Goal: Information Seeking & Learning: Learn about a topic

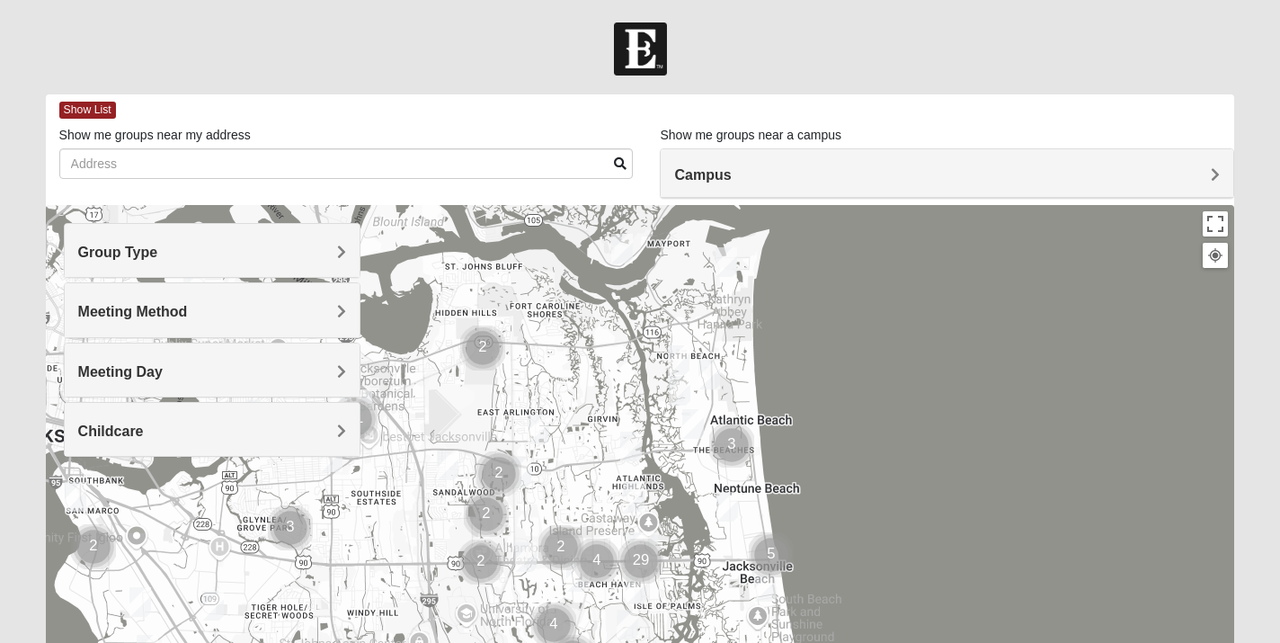
click at [764, 178] on h4 "Campus" at bounding box center [947, 174] width 546 height 17
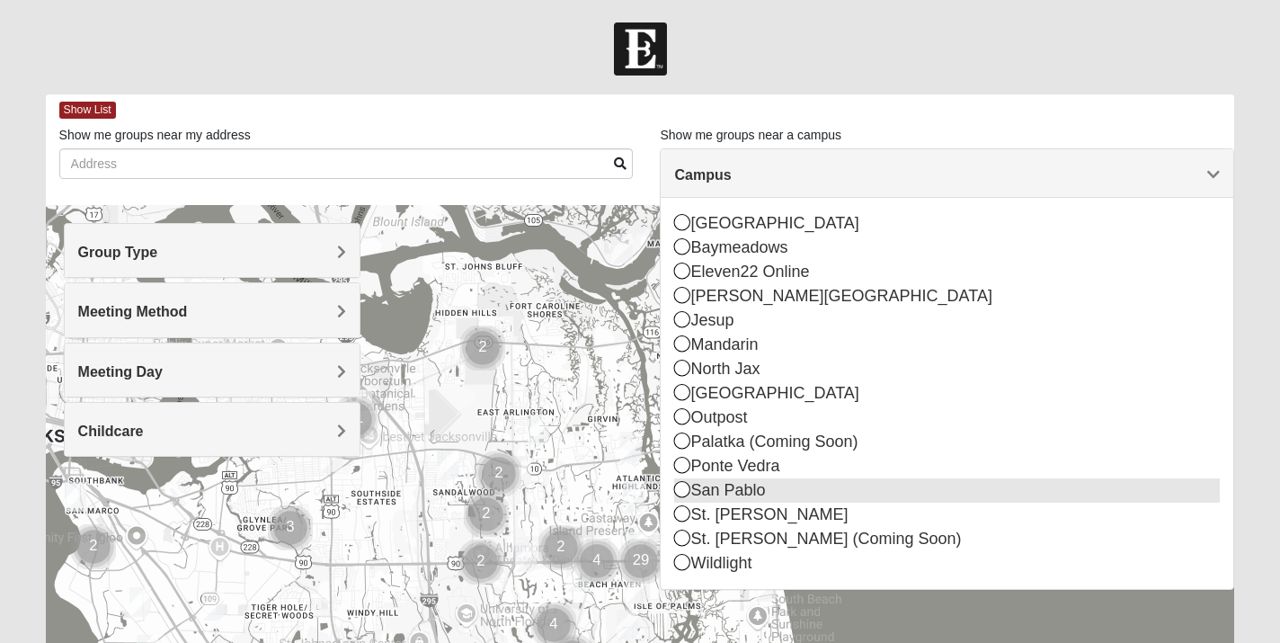
click at [680, 495] on icon at bounding box center [682, 489] width 16 height 16
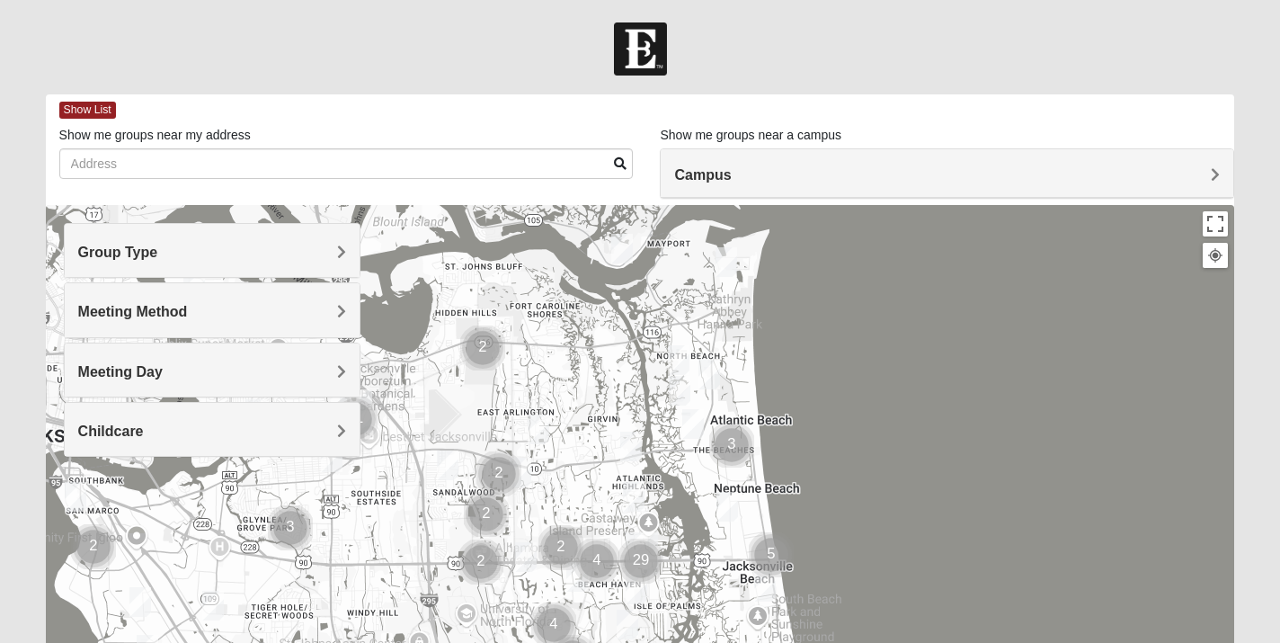
click at [258, 366] on h4 "Meeting Day" at bounding box center [212, 371] width 269 height 17
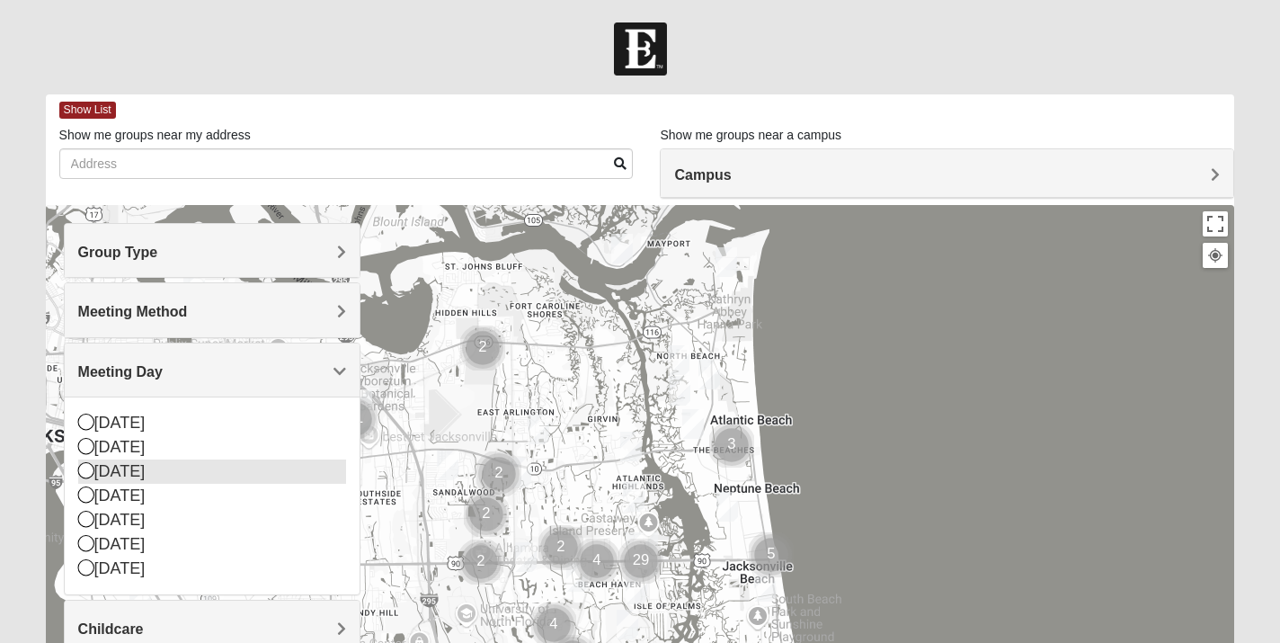
click at [87, 468] on icon at bounding box center [86, 470] width 16 height 16
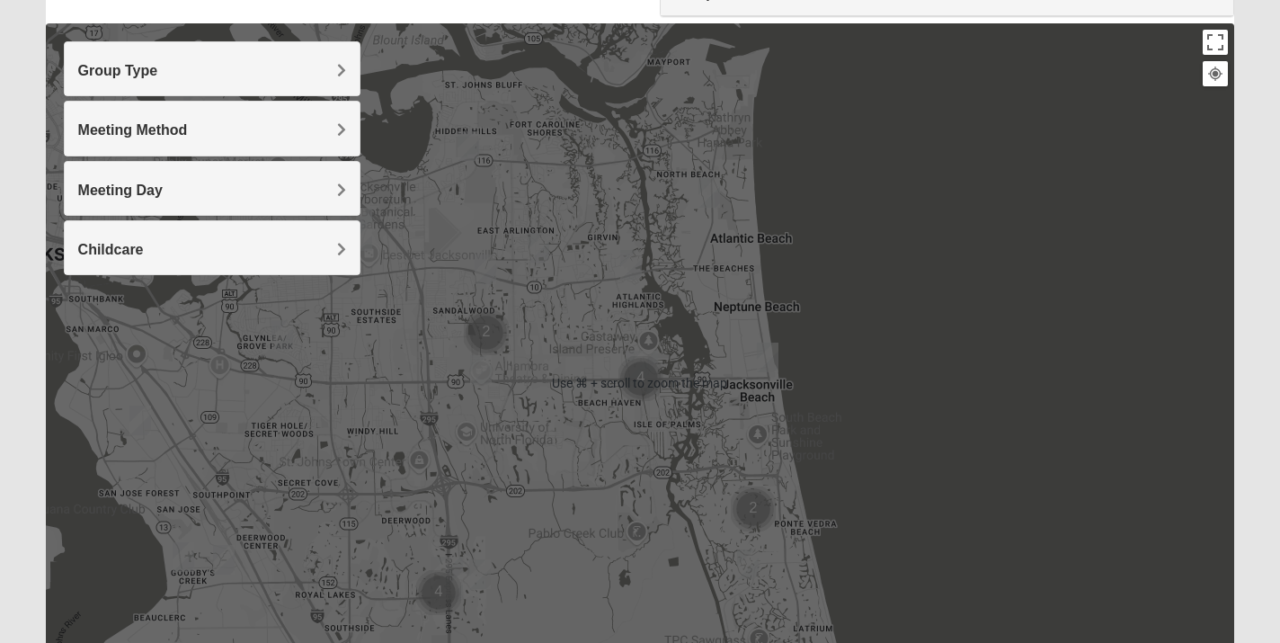
scroll to position [186, 0]
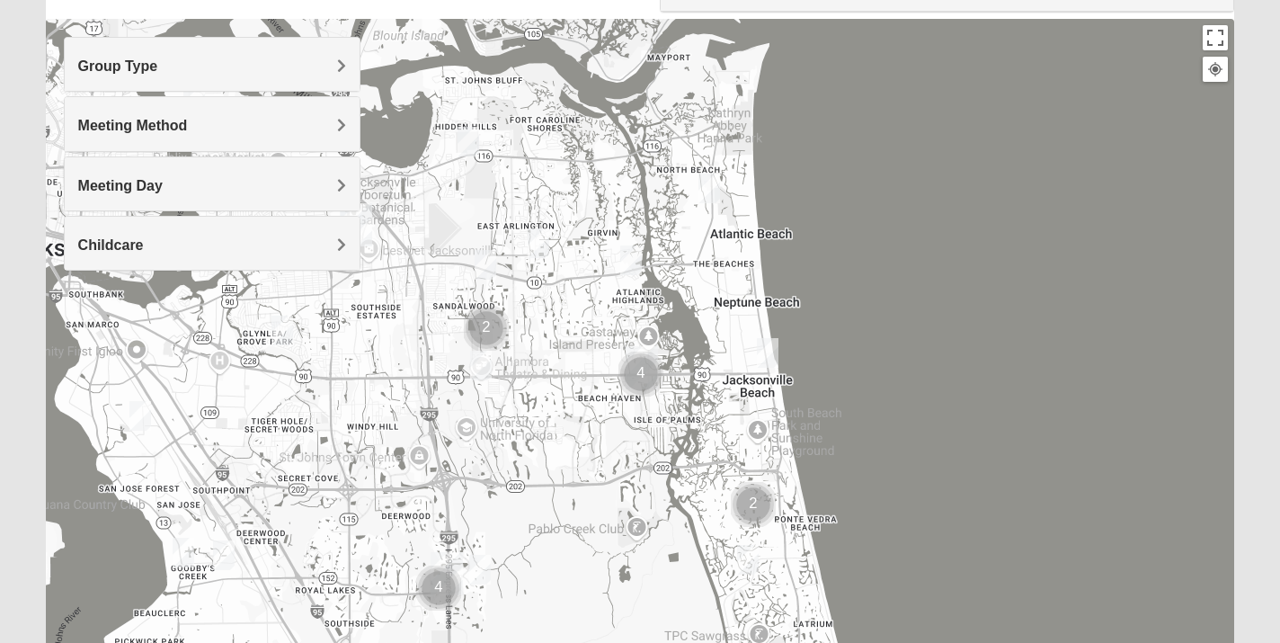
click at [197, 184] on h4 "Meeting Day" at bounding box center [212, 185] width 269 height 17
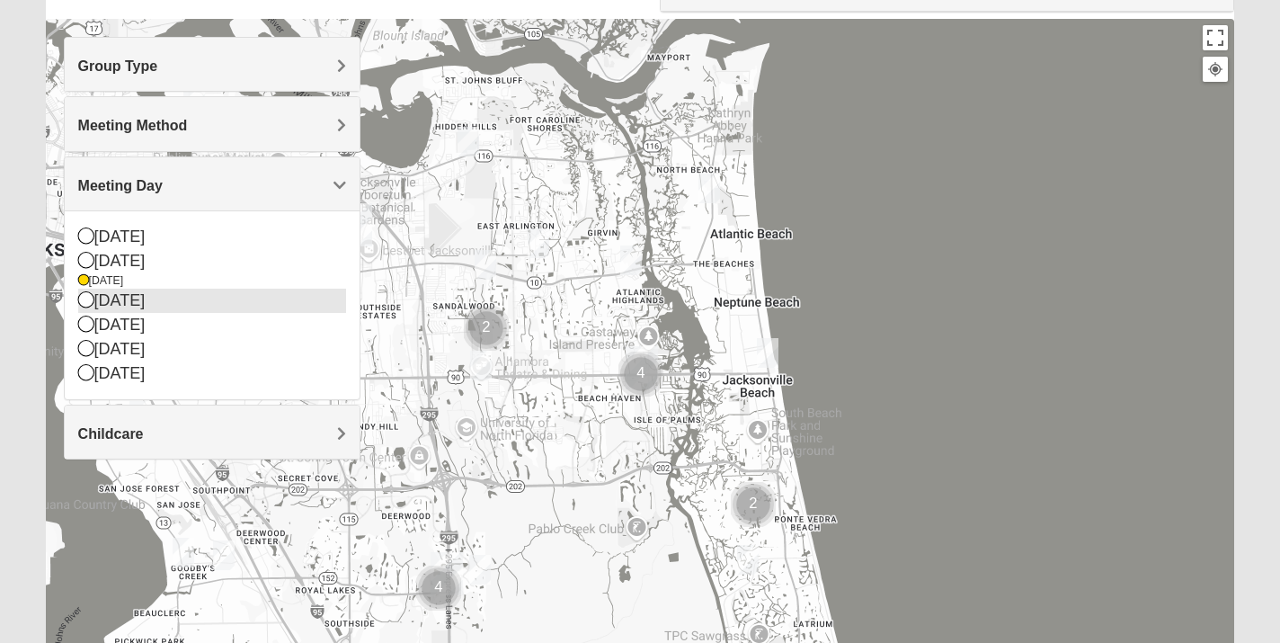
click at [85, 301] on icon at bounding box center [86, 299] width 16 height 16
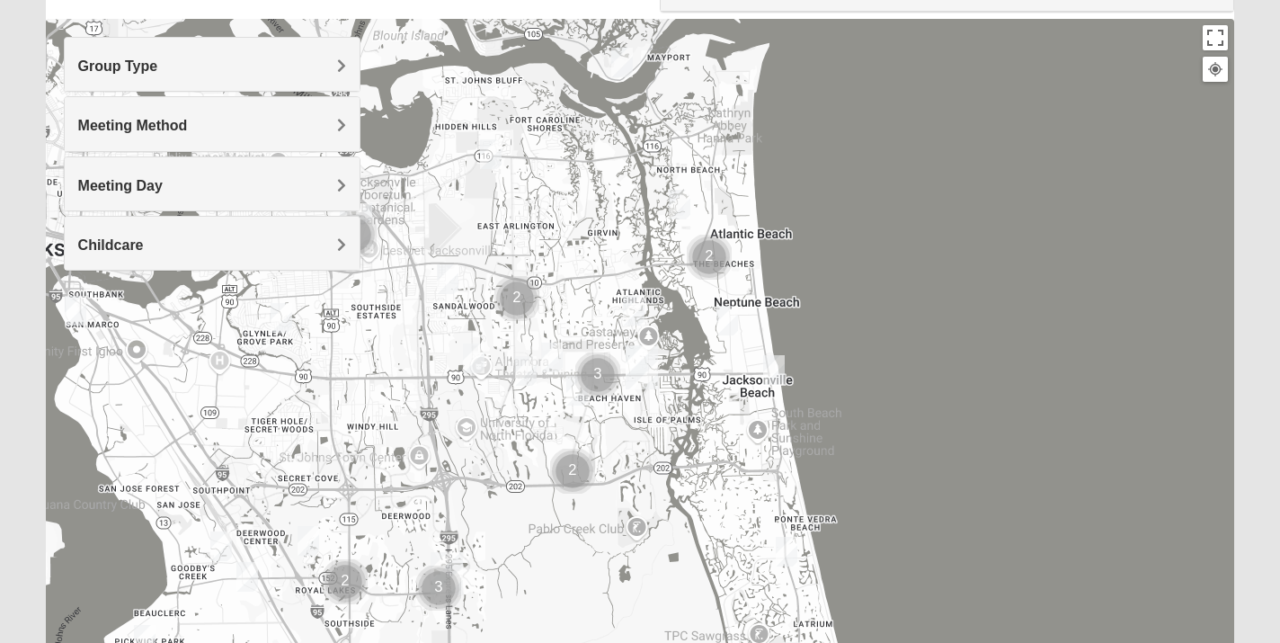
click at [639, 300] on img "1825 Womens Stewart 32224" at bounding box center [634, 311] width 22 height 30
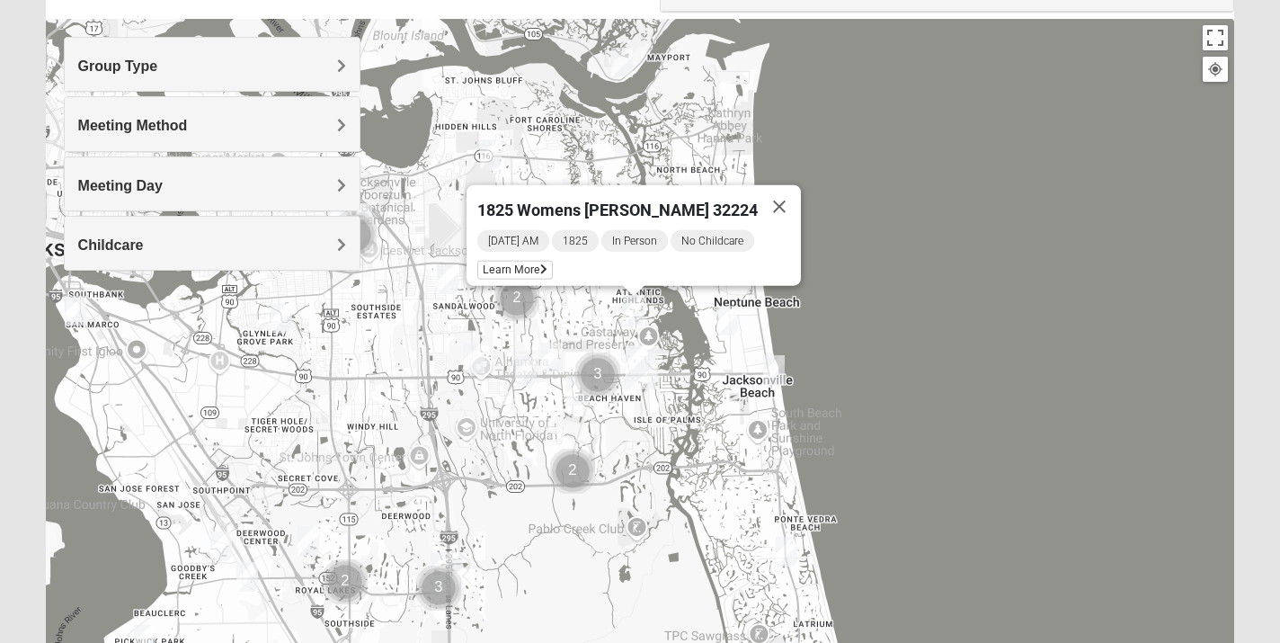
click at [639, 300] on img "1825 Womens Stewart 32224" at bounding box center [634, 311] width 22 height 30
click at [723, 316] on img "Mens Crytzer/Siemion 32250" at bounding box center [728, 321] width 22 height 30
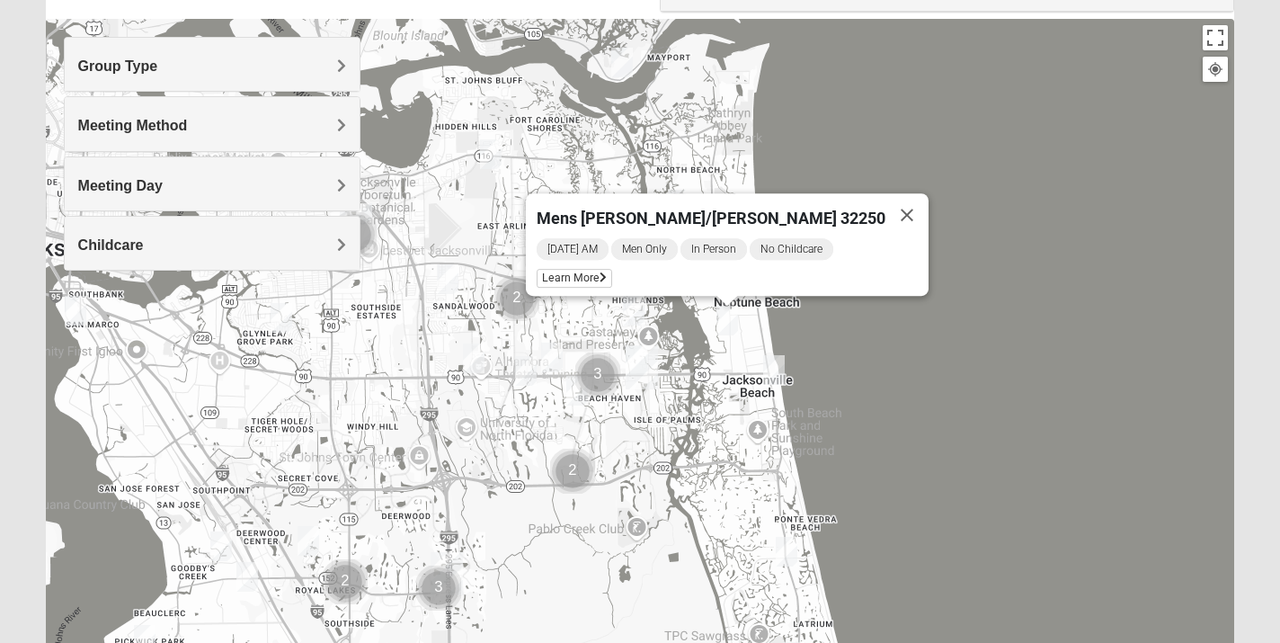
click at [776, 363] on img "Mixed Watkins 32250" at bounding box center [774, 370] width 22 height 30
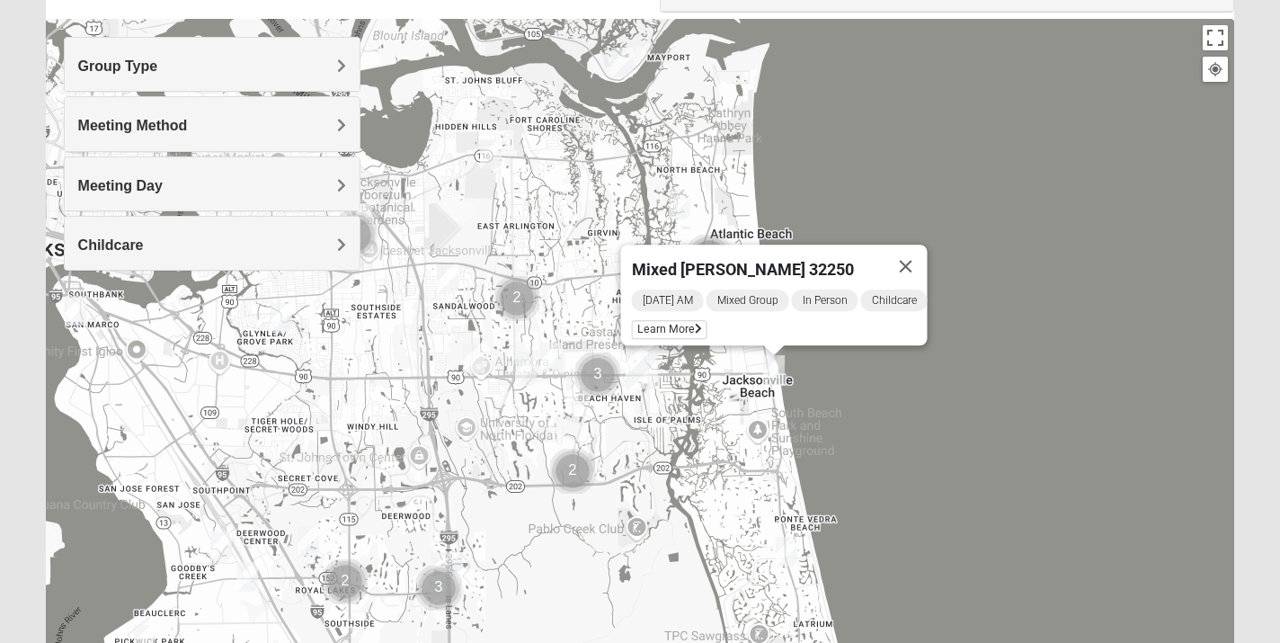
click at [788, 545] on img "Mens Conway 32082" at bounding box center [787, 552] width 22 height 30
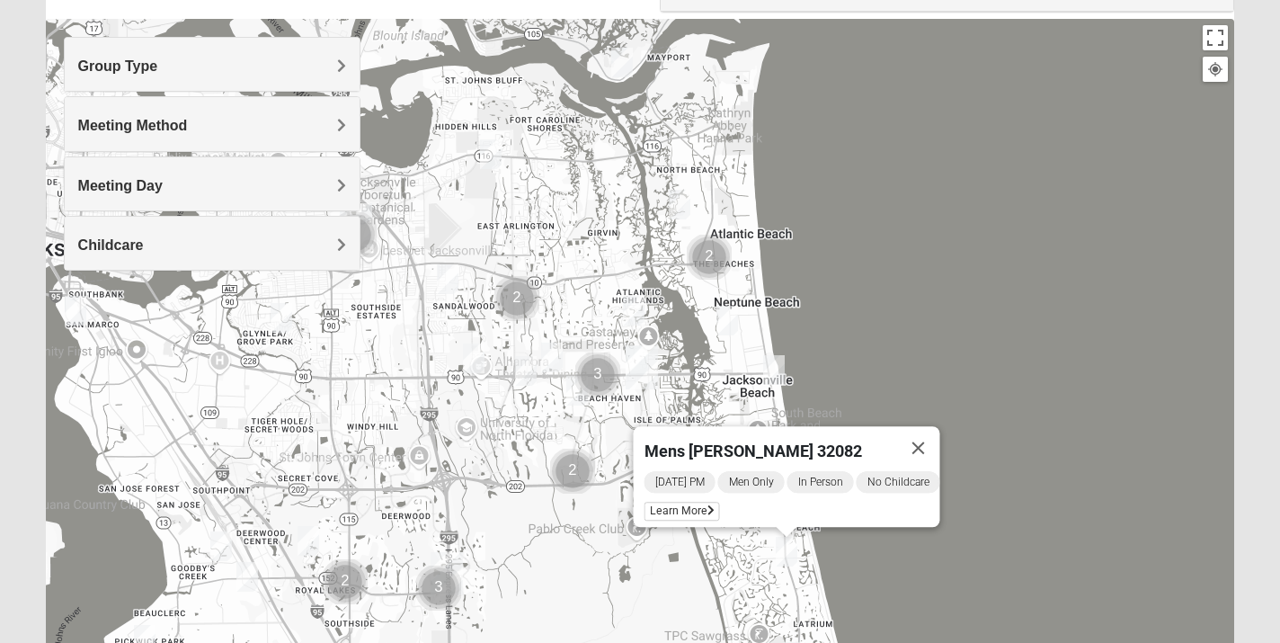
click at [684, 208] on img "Womens Gatch 32233" at bounding box center [680, 205] width 22 height 30
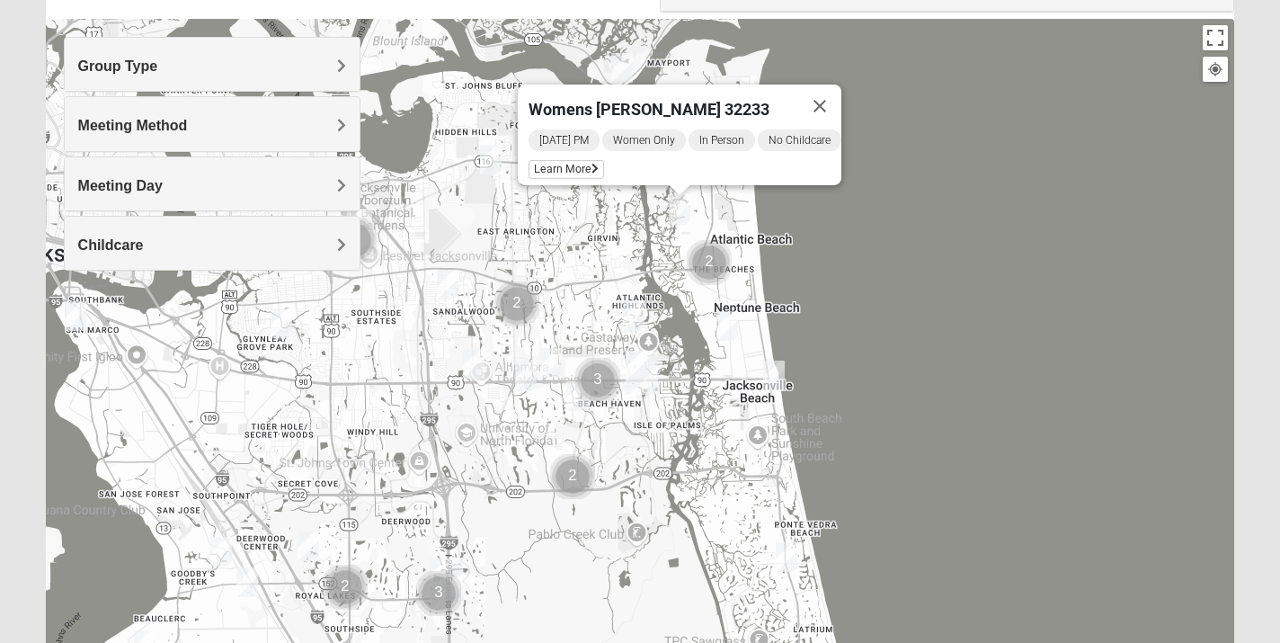
click at [572, 388] on img "1825 Mens Cason 32224" at bounding box center [577, 396] width 22 height 30
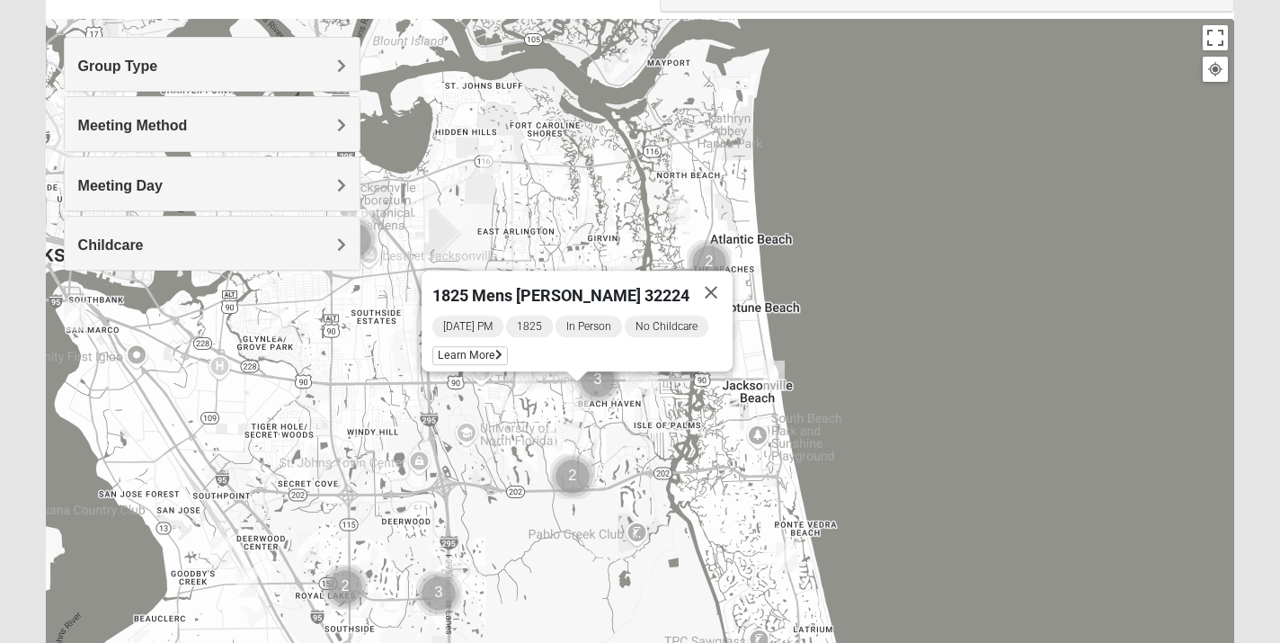
click at [525, 374] on img "1825 Womens Largin 32224" at bounding box center [526, 376] width 22 height 30
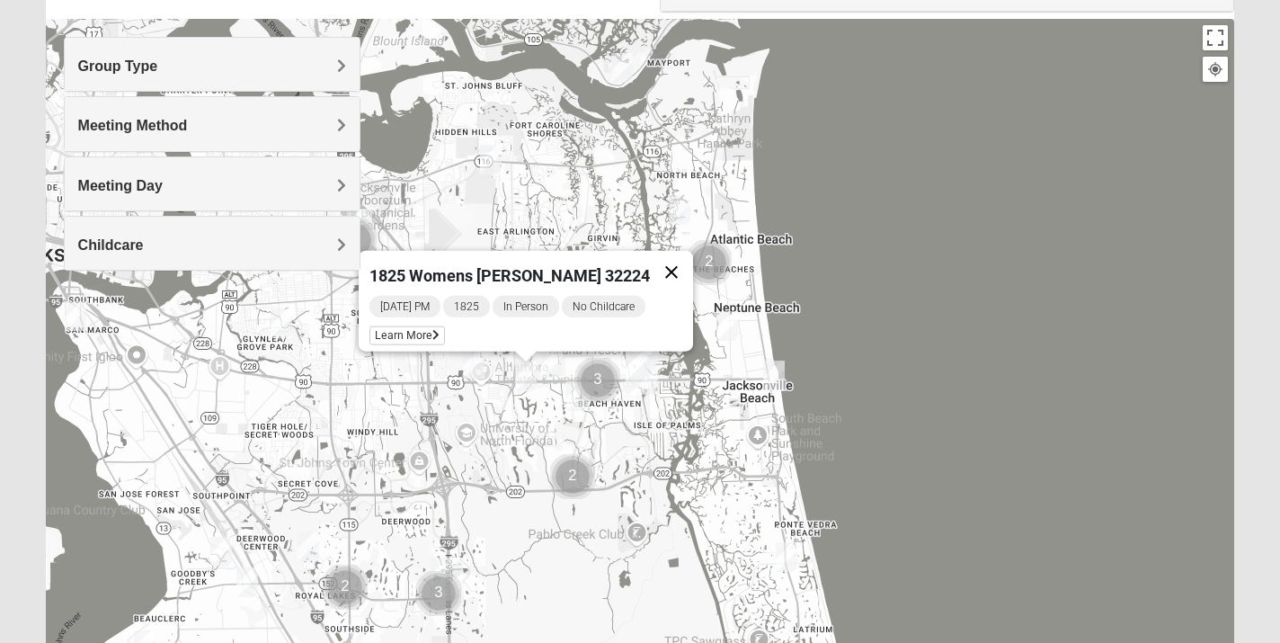
click at [665, 264] on button "Close" at bounding box center [671, 272] width 43 height 43
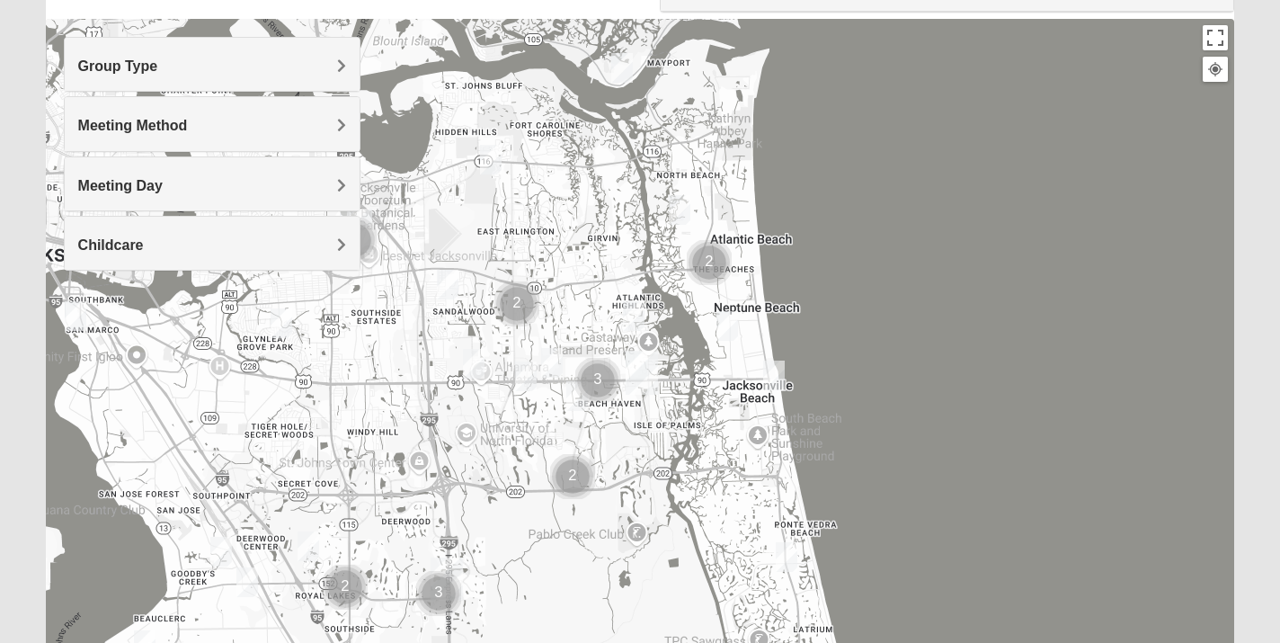
click at [450, 281] on img "Mixed Cossio/Maines 32246" at bounding box center [448, 285] width 22 height 30
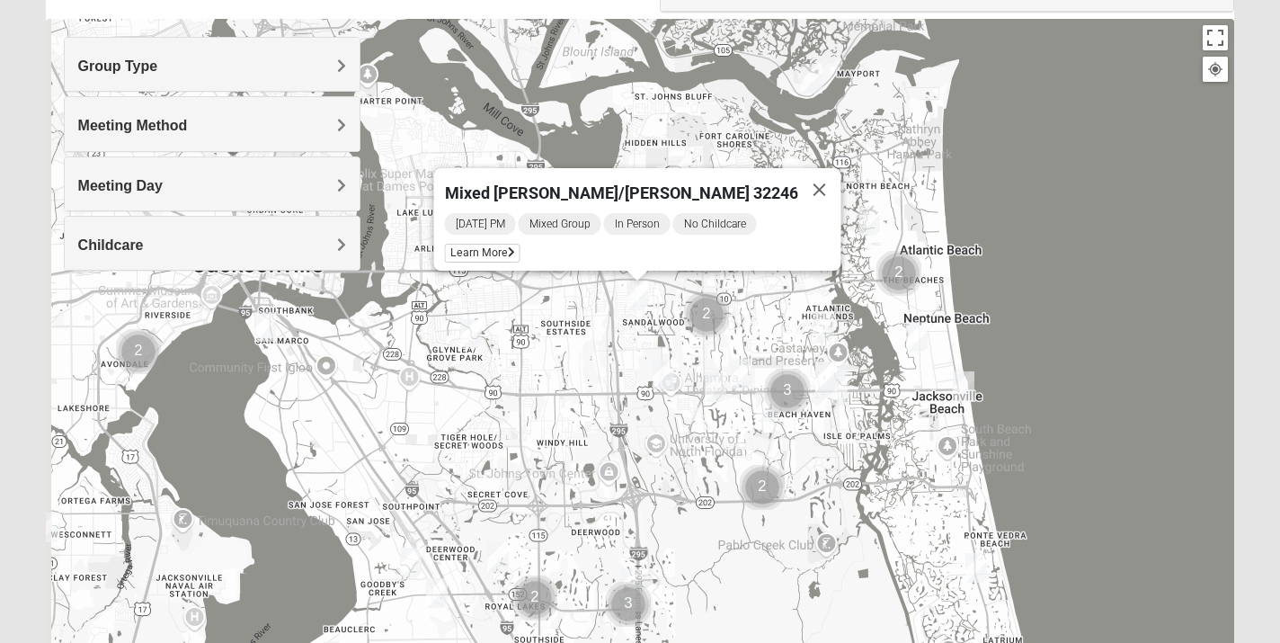
drag, startPoint x: 512, startPoint y: 427, endPoint x: 704, endPoint y: 438, distance: 191.8
click at [704, 438] on div "Mixed [PERSON_NAME]/[PERSON_NAME] 32246 [DATE] PM Mixed Group In Person No Chil…" at bounding box center [640, 378] width 1189 height 719
click at [797, 178] on button "Close" at bounding box center [818, 189] width 43 height 43
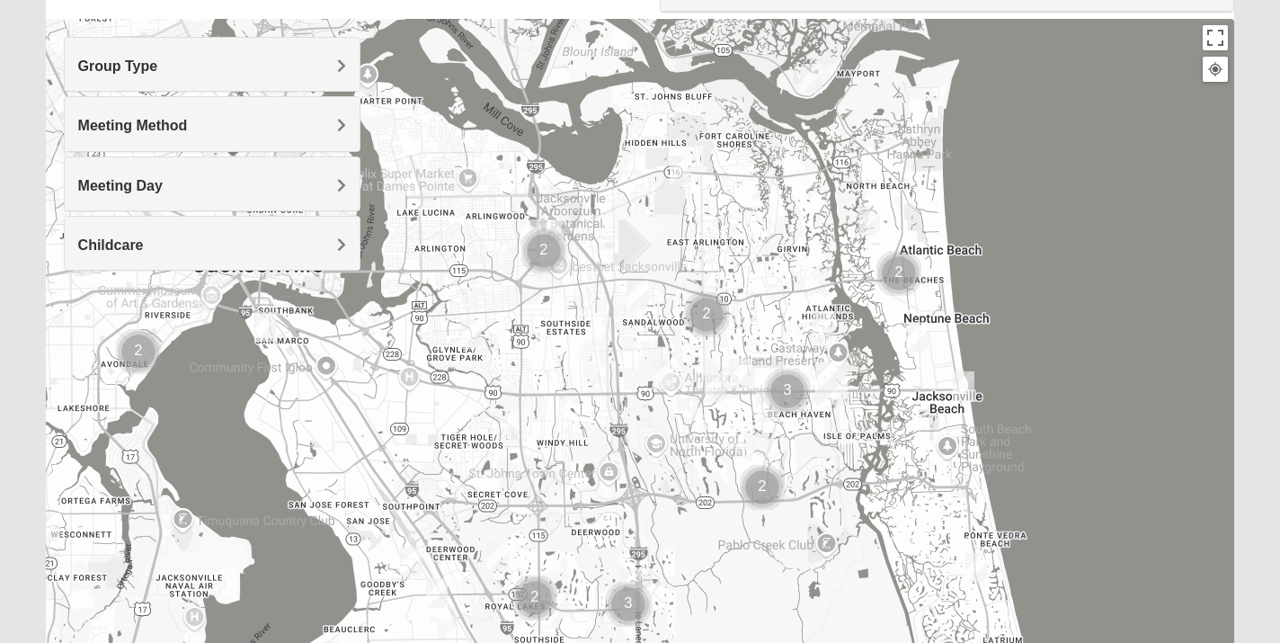
click at [717, 387] on img "1825 Womens Largin 32224" at bounding box center [716, 387] width 22 height 30
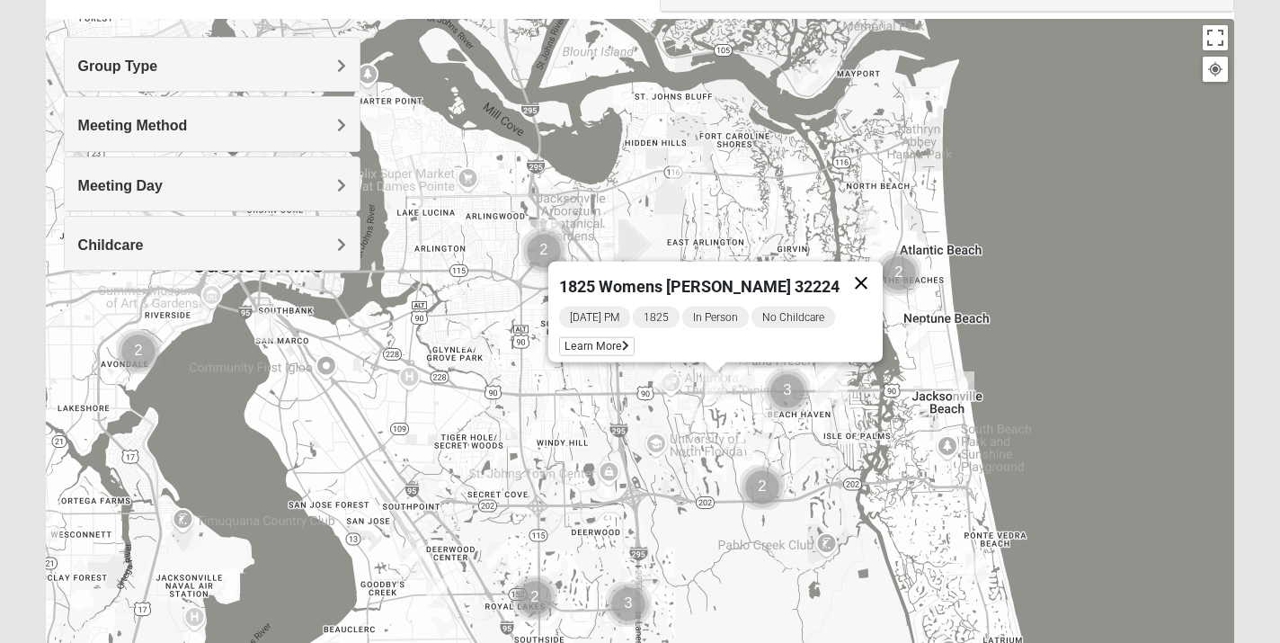
click at [859, 271] on button "Close" at bounding box center [861, 283] width 43 height 43
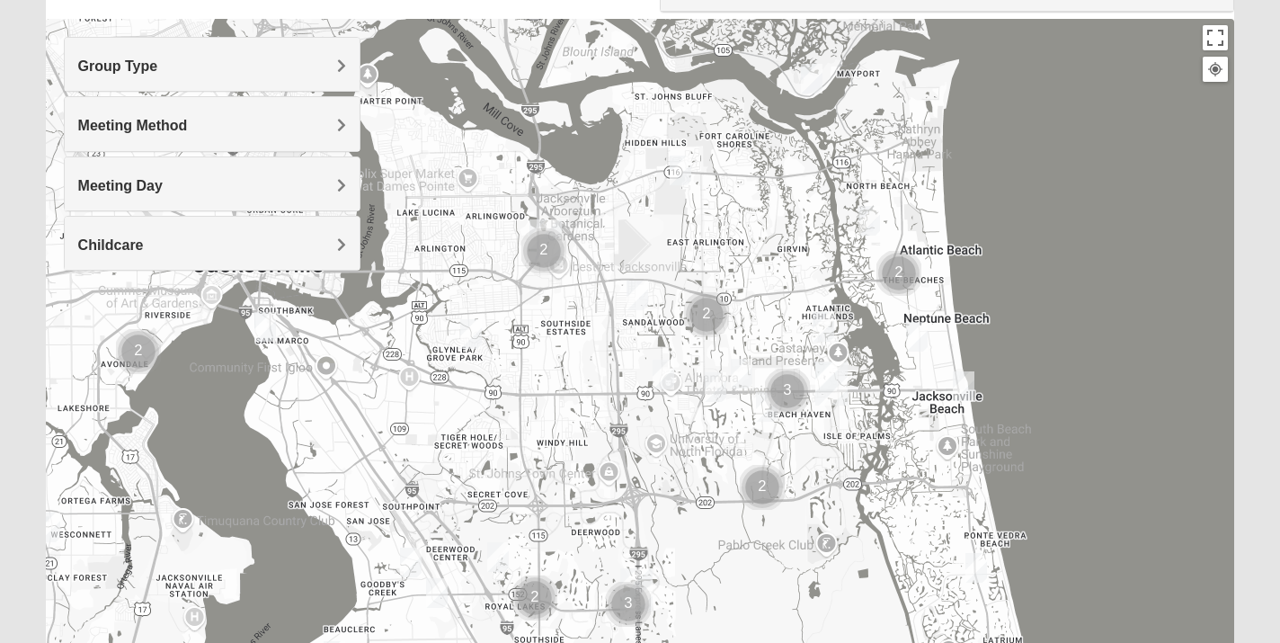
click at [763, 404] on img "1825 Mens Cason 32224" at bounding box center [767, 407] width 22 height 30
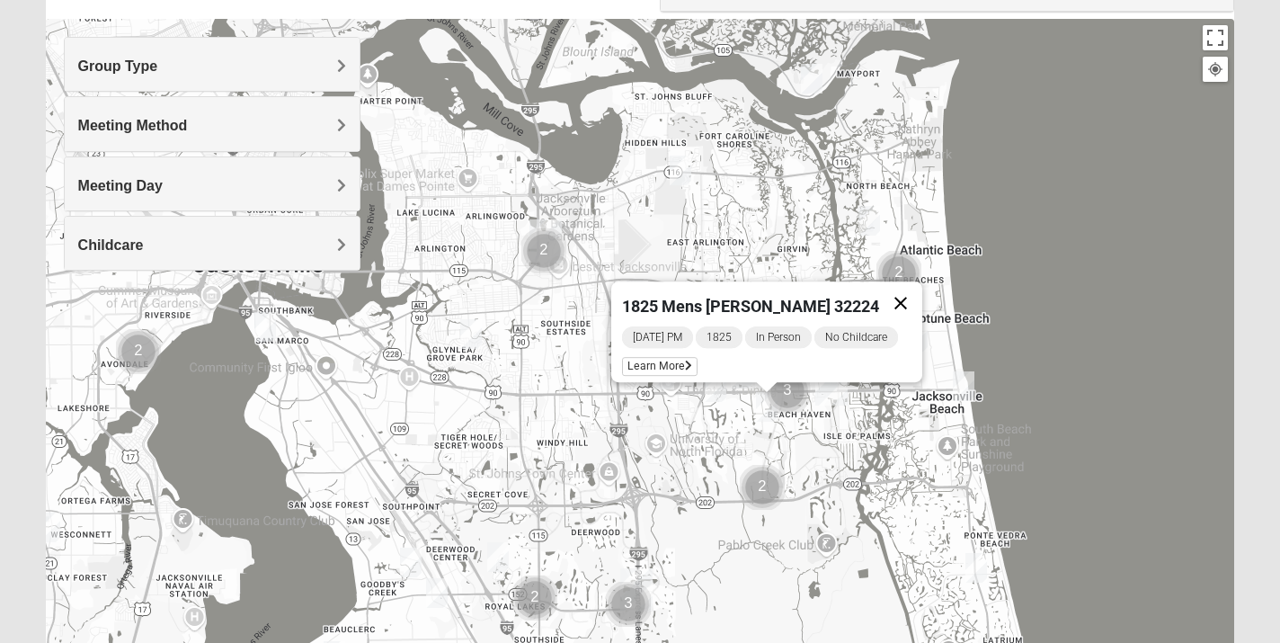
click at [907, 290] on button "Close" at bounding box center [900, 302] width 43 height 43
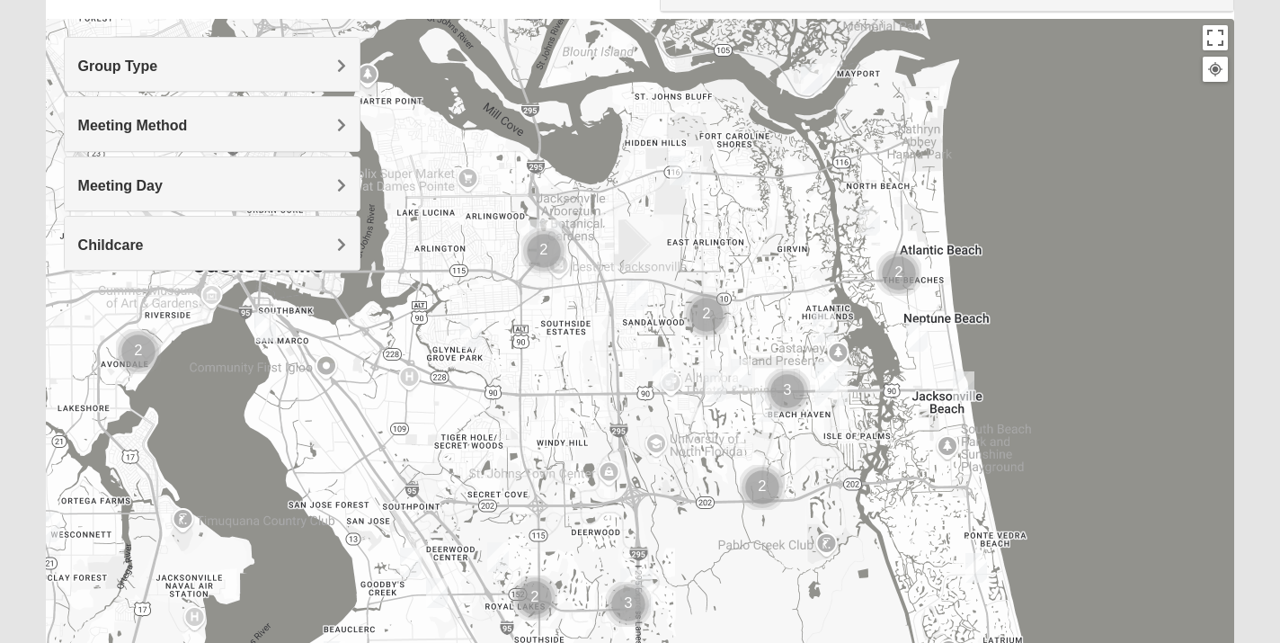
click at [473, 334] on img "1825 Mixed Shamet 32216" at bounding box center [471, 334] width 22 height 30
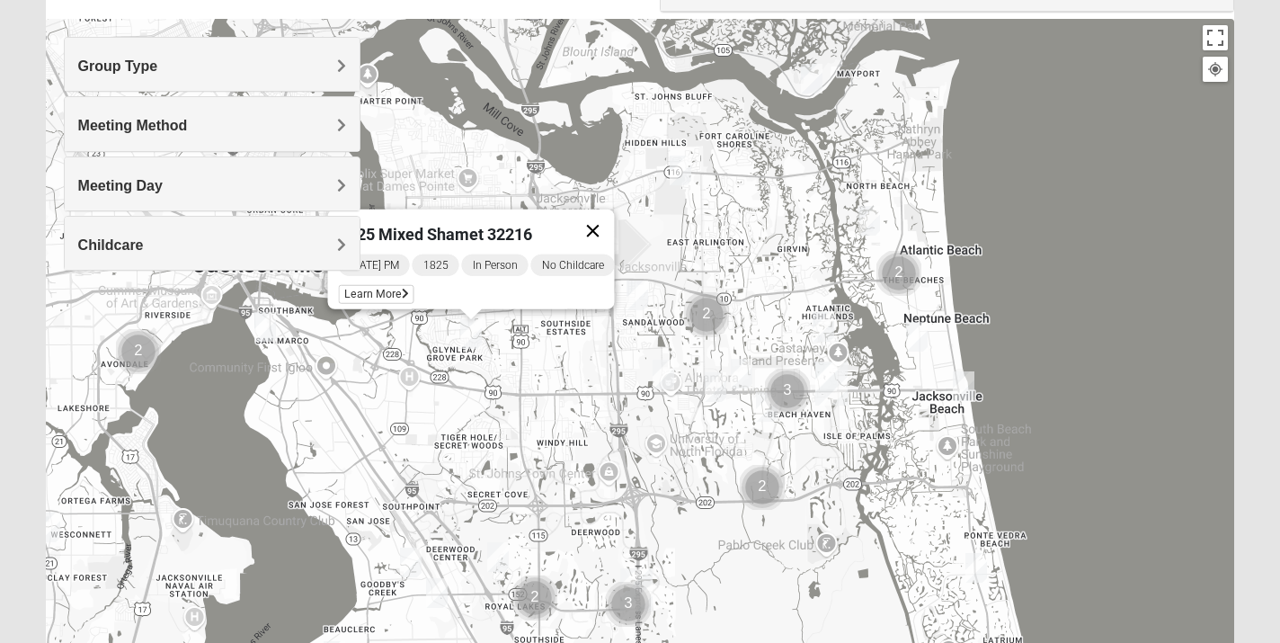
click at [614, 218] on button "Close" at bounding box center [592, 230] width 43 height 43
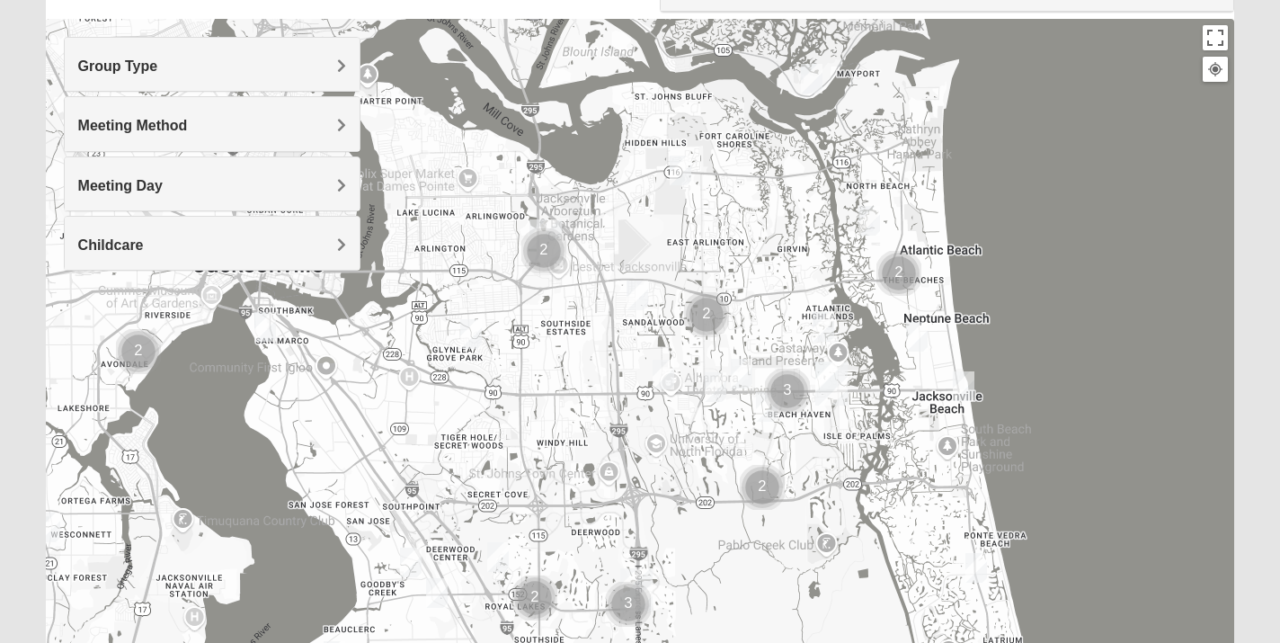
click at [975, 567] on img "Mens Conway 32082" at bounding box center [977, 568] width 22 height 30
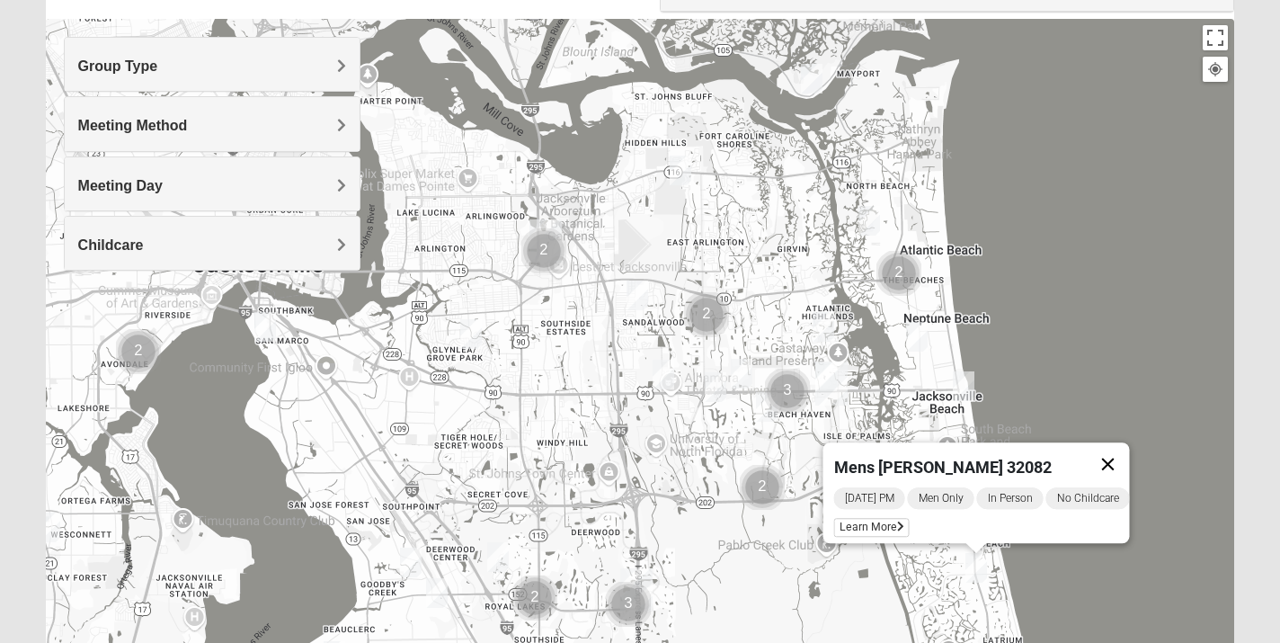
click at [1129, 451] on button "Close" at bounding box center [1107, 463] width 43 height 43
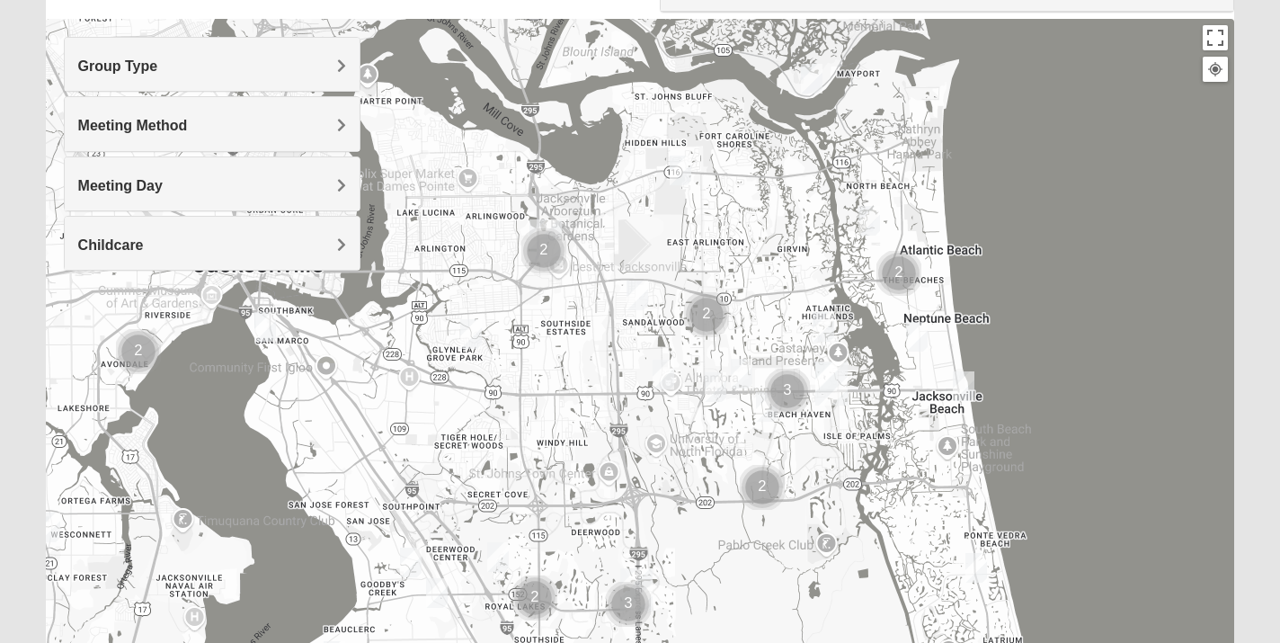
click at [813, 76] on img "Mixed Dunton/Cohill 32226" at bounding box center [812, 79] width 22 height 30
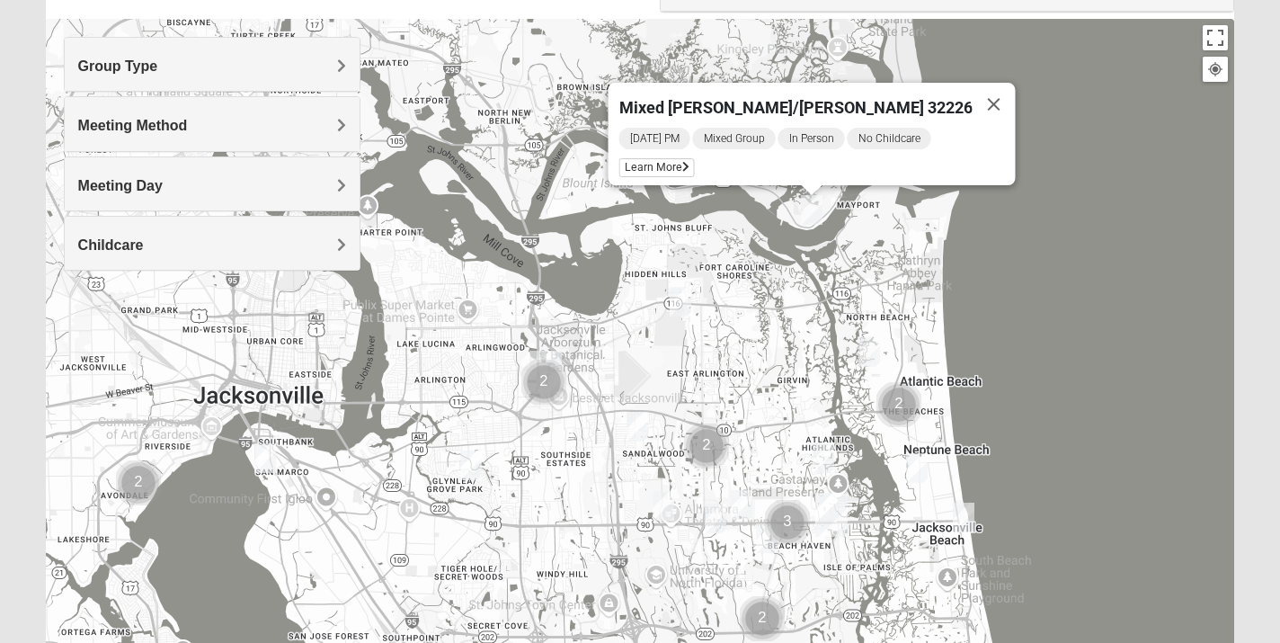
click at [687, 299] on img "Mixed Vilagi 32225" at bounding box center [681, 302] width 22 height 30
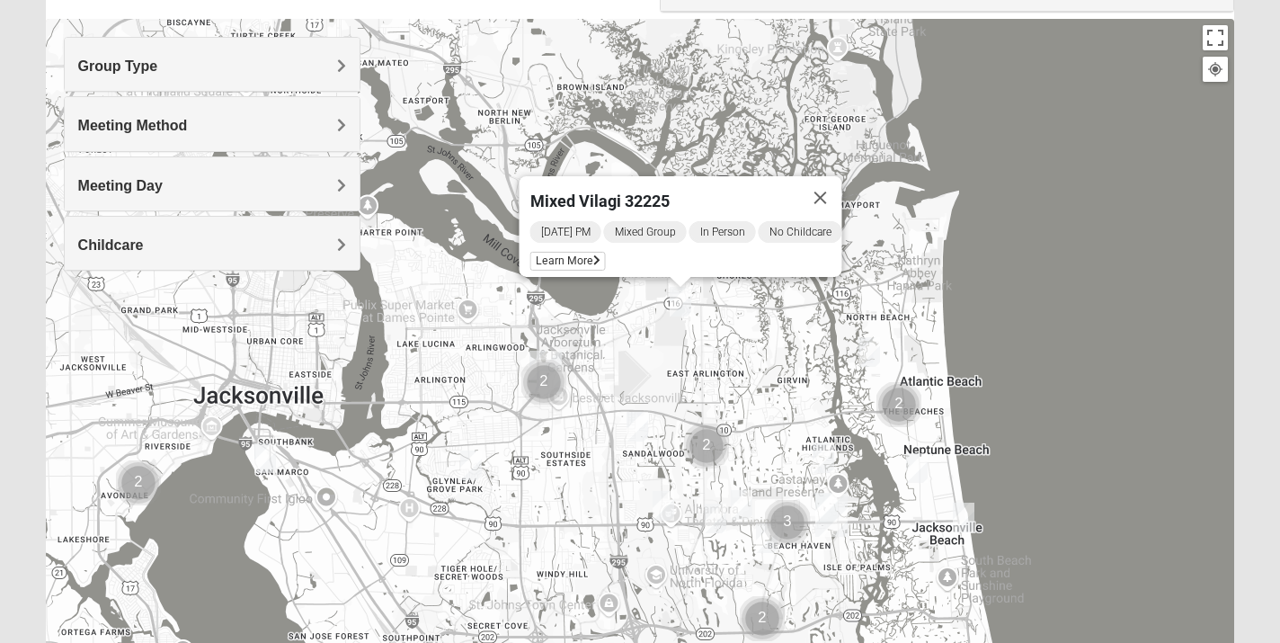
click at [641, 420] on img "Mixed Cossio/Maines 32246" at bounding box center [638, 427] width 22 height 30
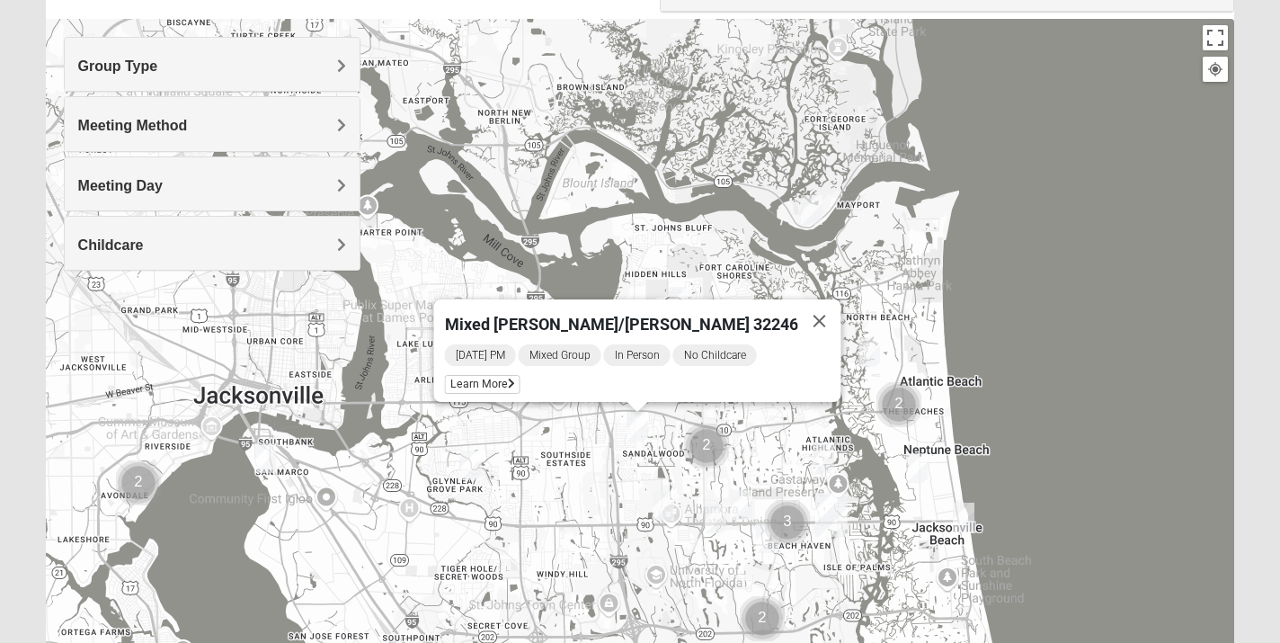
click at [641, 420] on img "Mixed Cossio/Maines 32246" at bounding box center [638, 427] width 22 height 30
click at [799, 309] on button "Close" at bounding box center [818, 320] width 43 height 43
